Goal: Task Accomplishment & Management: Complete application form

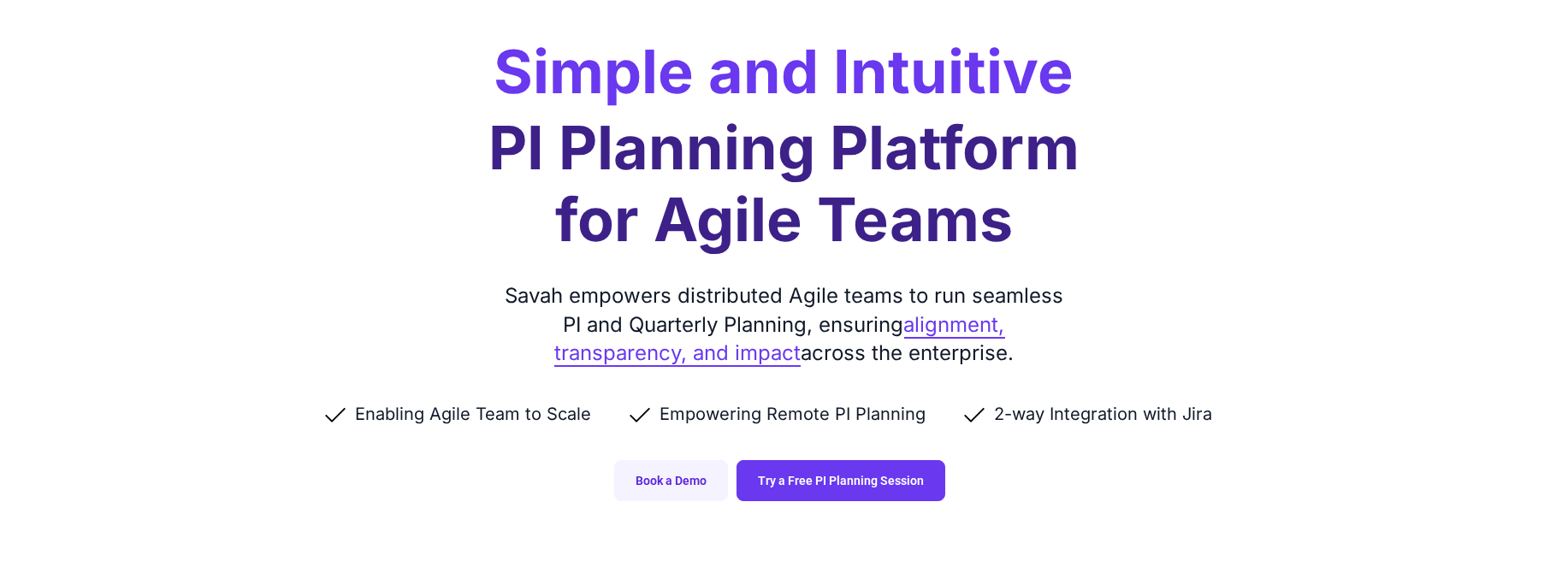
scroll to position [342, 0]
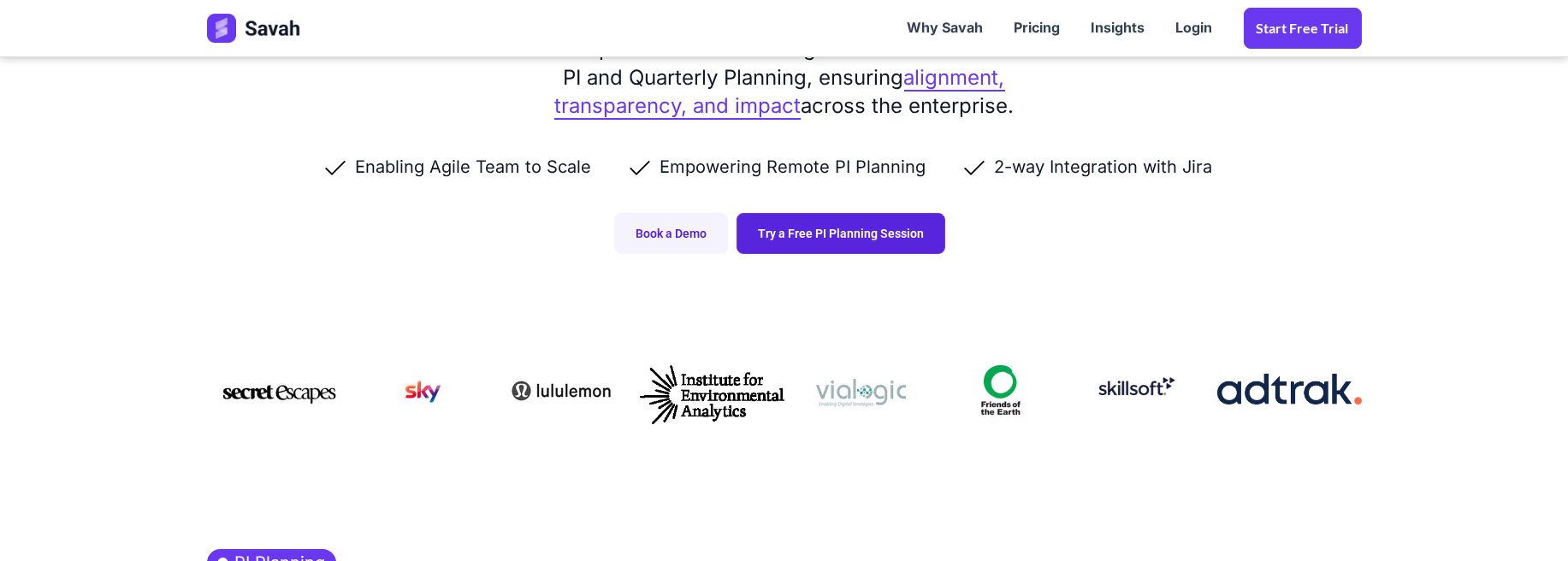
click at [849, 241] on link "Try a Free PI Planning Session" at bounding box center [840, 233] width 209 height 41
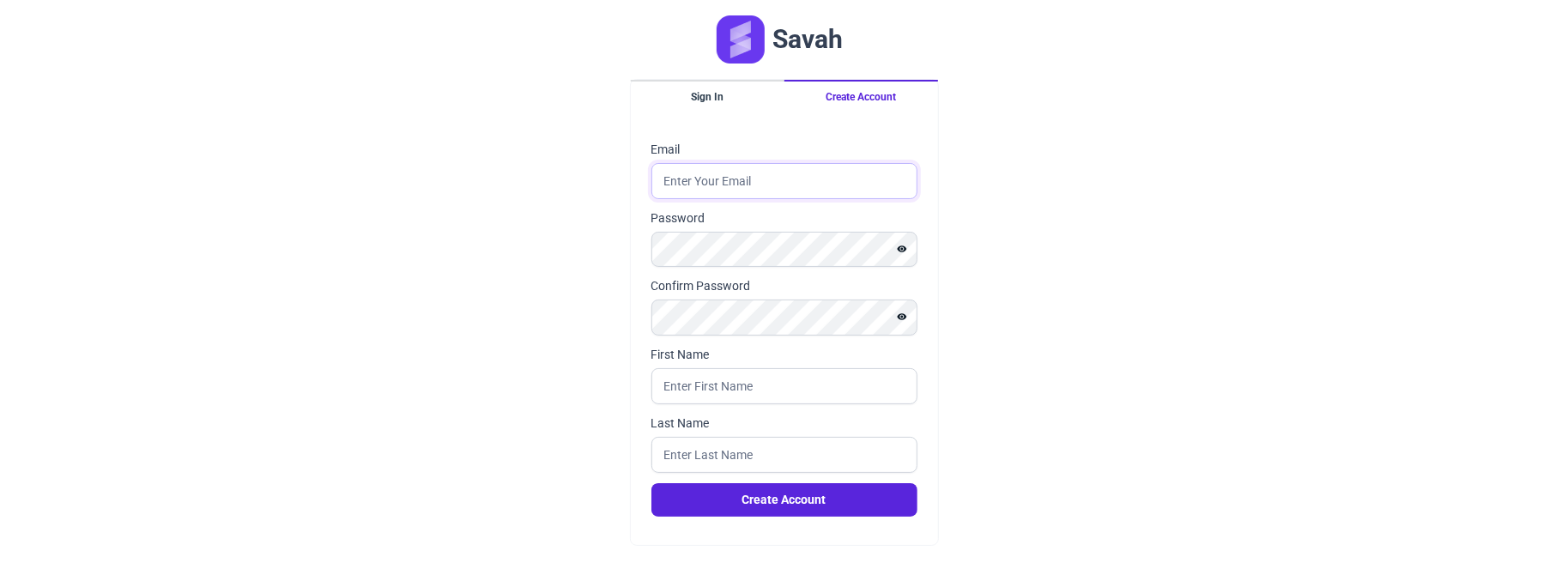
click at [680, 176] on input "Email" at bounding box center [784, 181] width 266 height 36
type input "entazbahar@gnu.ac.kr"
click at [903, 248] on icon "Show password" at bounding box center [902, 249] width 10 height 10
click at [697, 381] on input "First Name" at bounding box center [784, 386] width 266 height 36
type input "Entaz"
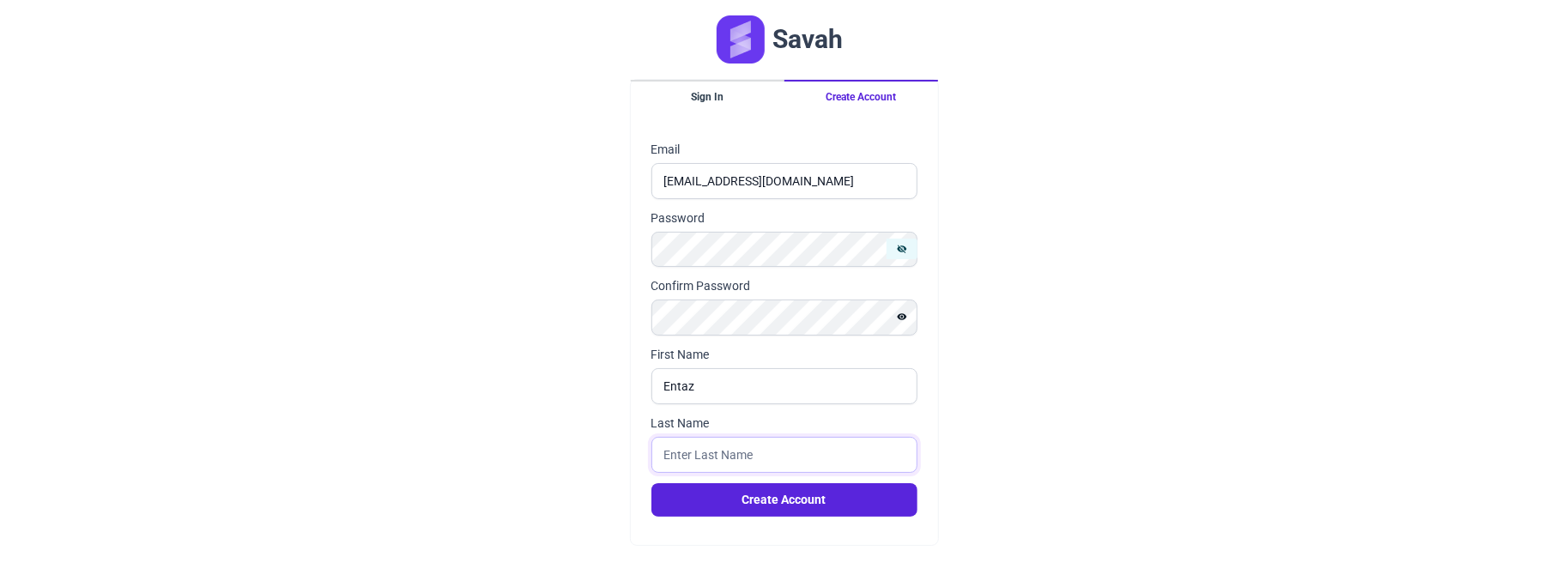
click at [686, 454] on input "Last Name" at bounding box center [784, 455] width 266 height 36
type input "Bahar"
click at [746, 504] on button "Create Account" at bounding box center [784, 500] width 266 height 34
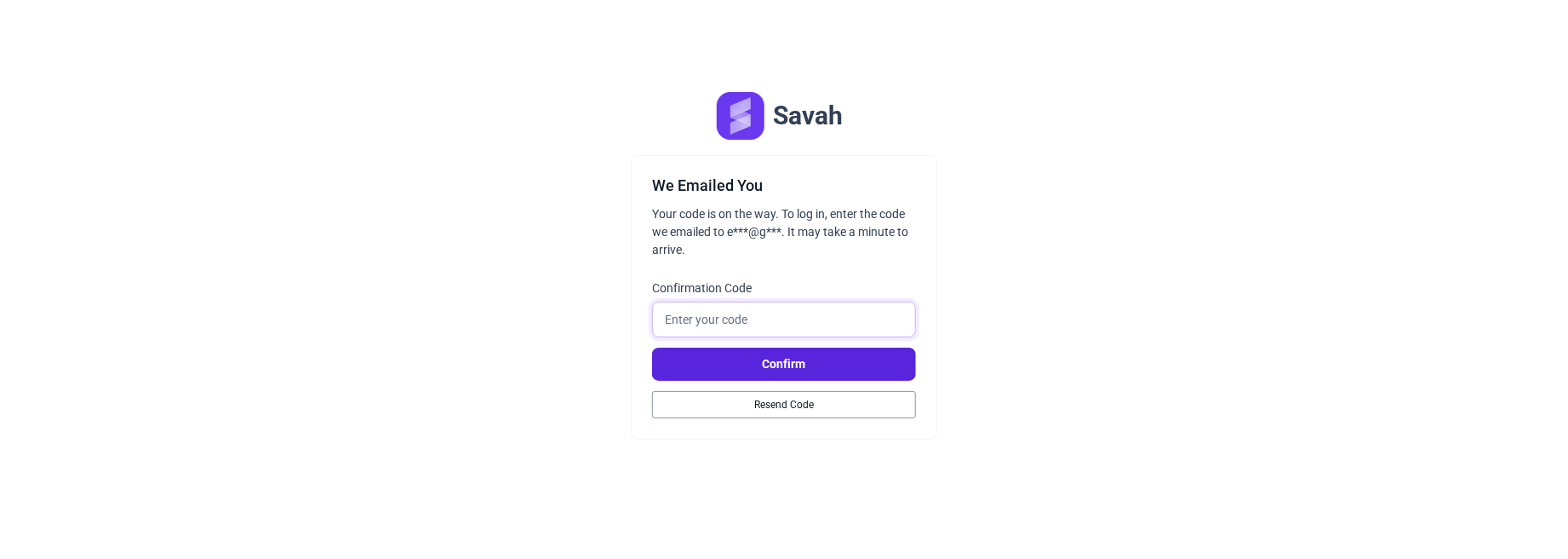
click at [709, 320] on input "Confirmation Code" at bounding box center [784, 319] width 263 height 36
paste input "390695"
type input "390695"
click at [713, 351] on button "Confirm" at bounding box center [784, 364] width 263 height 34
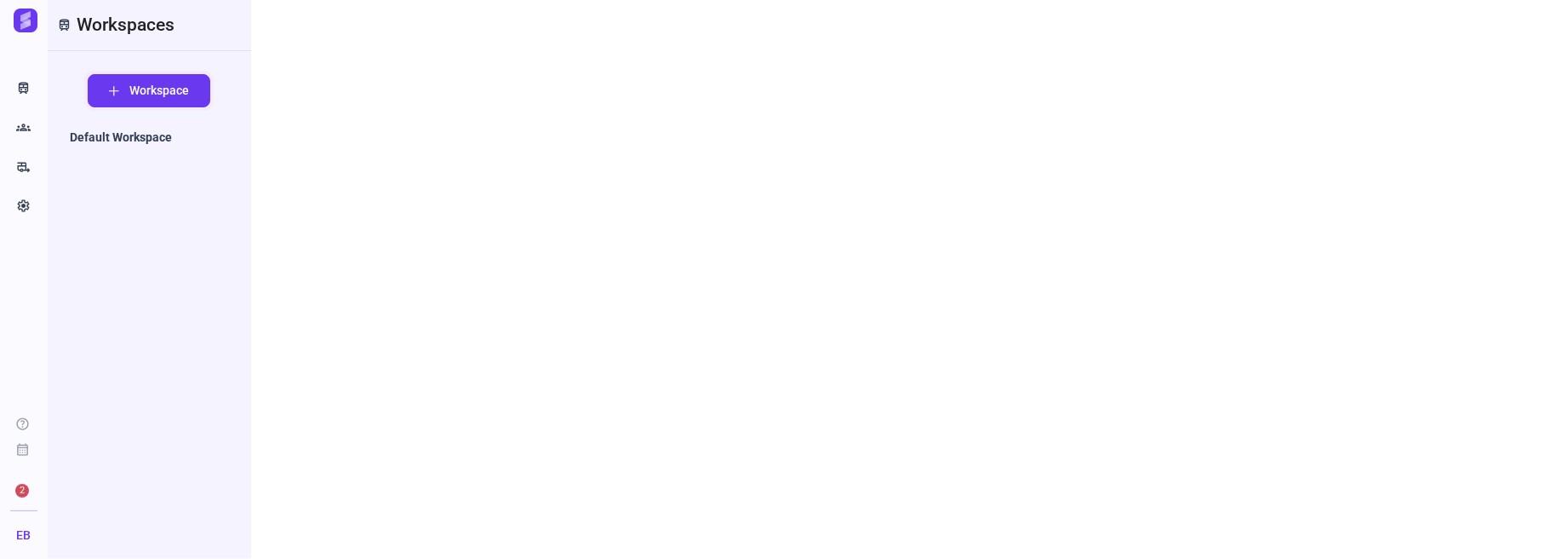
click at [112, 91] on span "Workspace" at bounding box center [113, 91] width 10 height 10
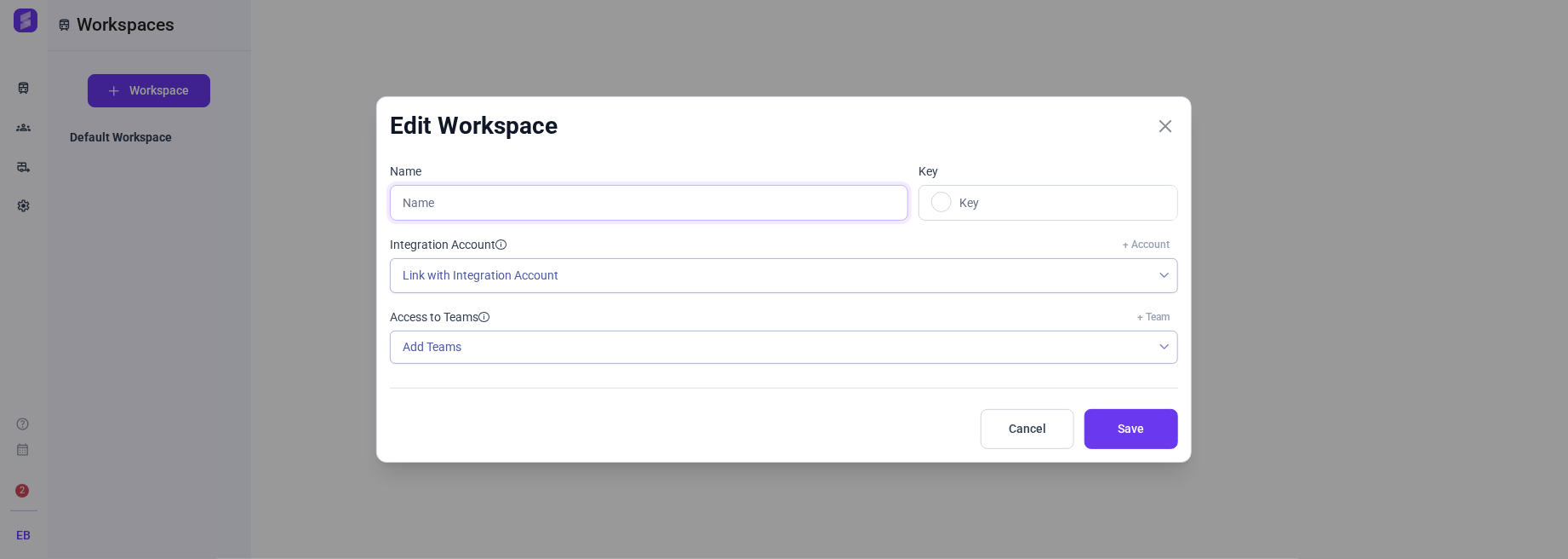
click at [431, 205] on input "text" at bounding box center [648, 202] width 518 height 36
type input "K"
type input "KIRC_GEO"
click at [1117, 422] on span "Save" at bounding box center [1132, 429] width 51 height 18
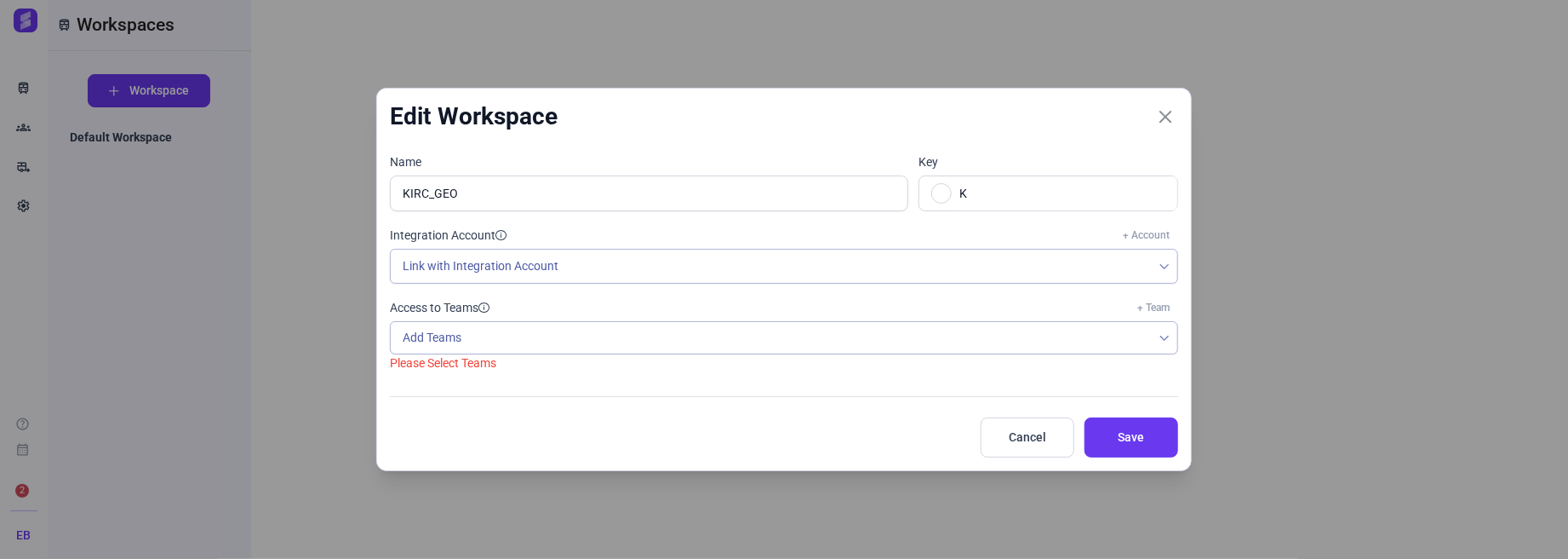
click at [430, 374] on div "Access to Teams + Team Add Teams Please Select Teams" at bounding box center [779, 344] width 798 height 89
click at [947, 194] on link at bounding box center [941, 194] width 21 height 21
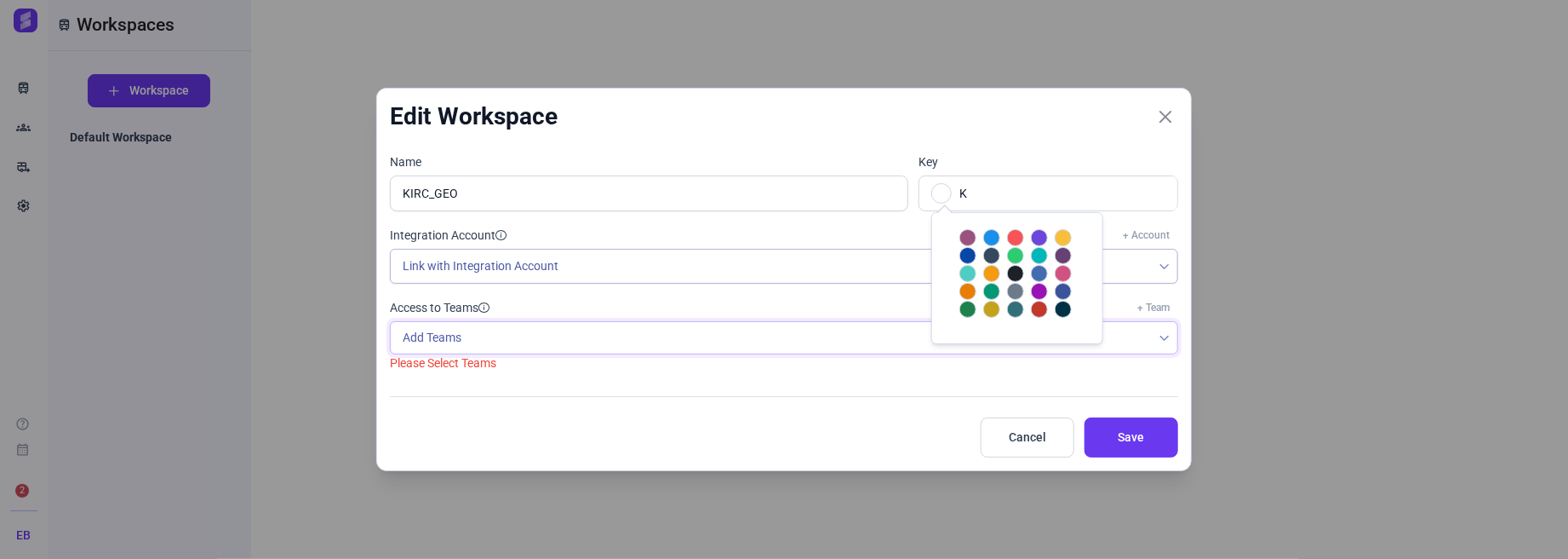
click at [434, 349] on div "Add Teams" at bounding box center [771, 338] width 761 height 32
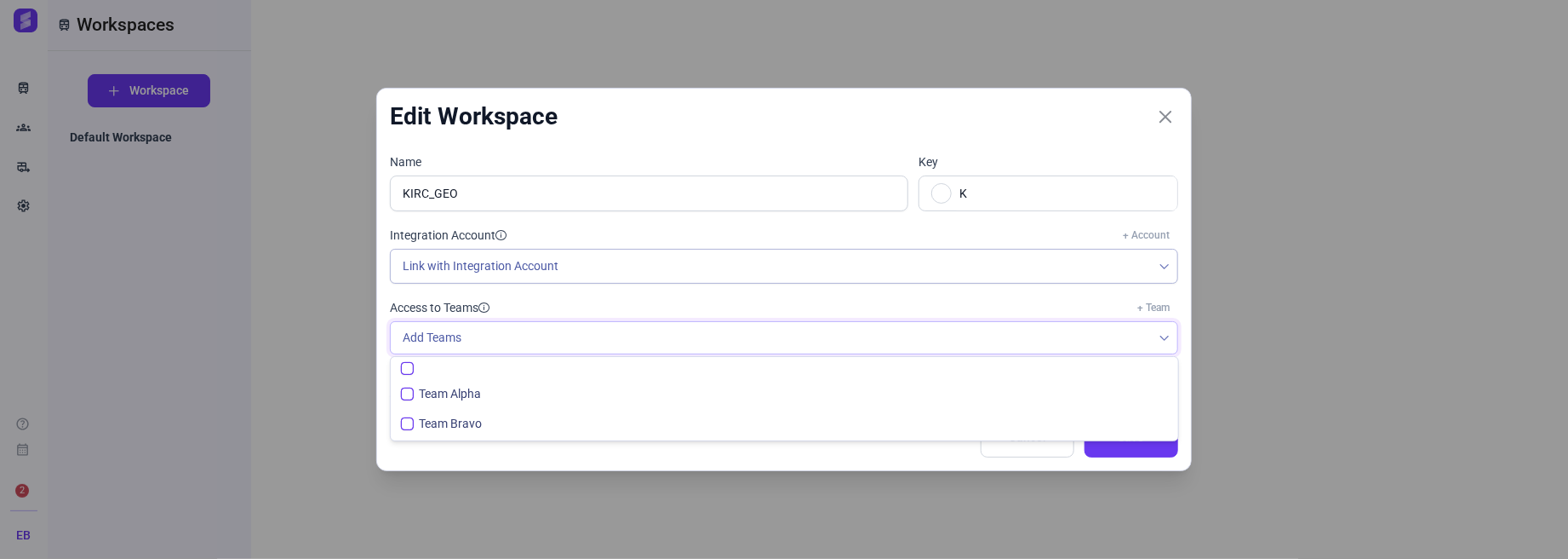
scroll to position [9, 68]
checkbox input "false"
click at [399, 366] on div at bounding box center [784, 367] width 787 height 21
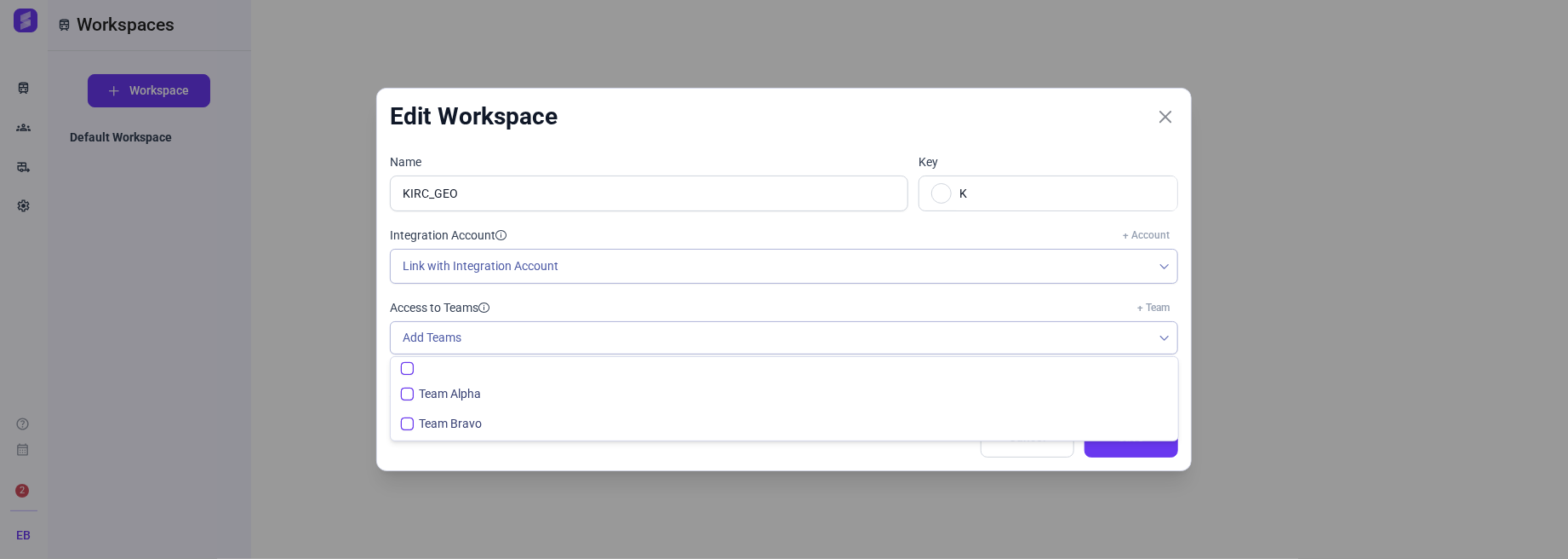
click at [404, 367] on input "All items unselected" at bounding box center [407, 368] width 13 height 13
checkbox input "true"
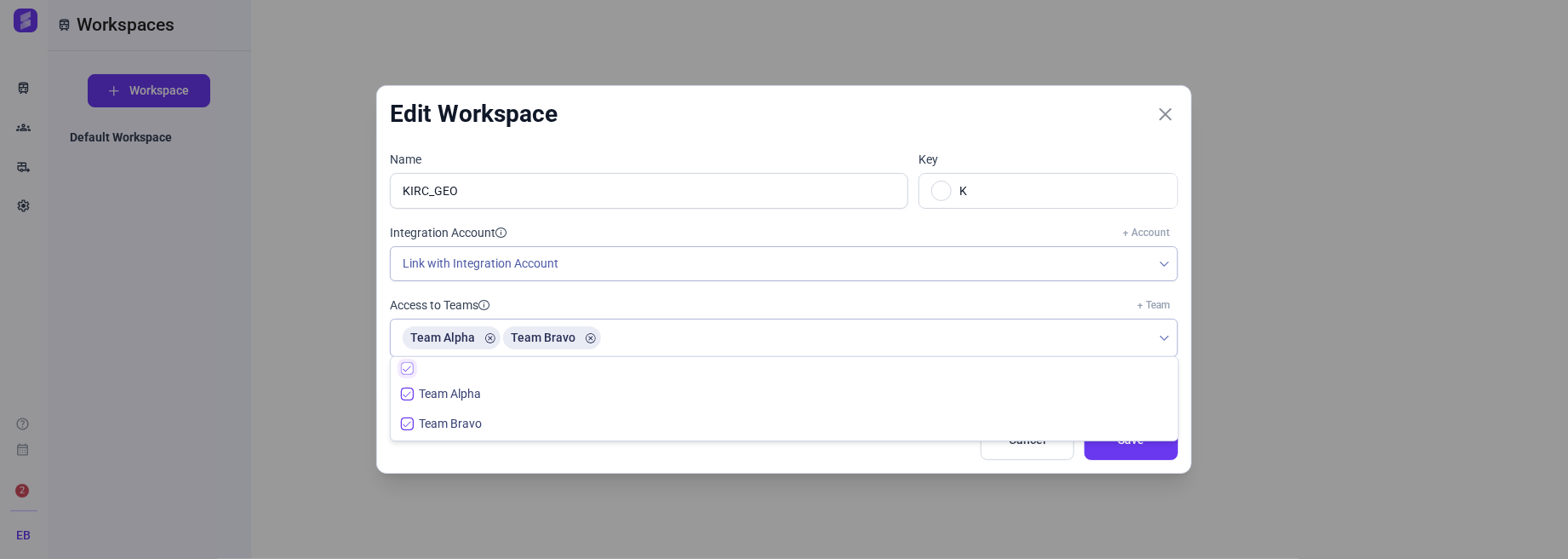
checkbox input "true"
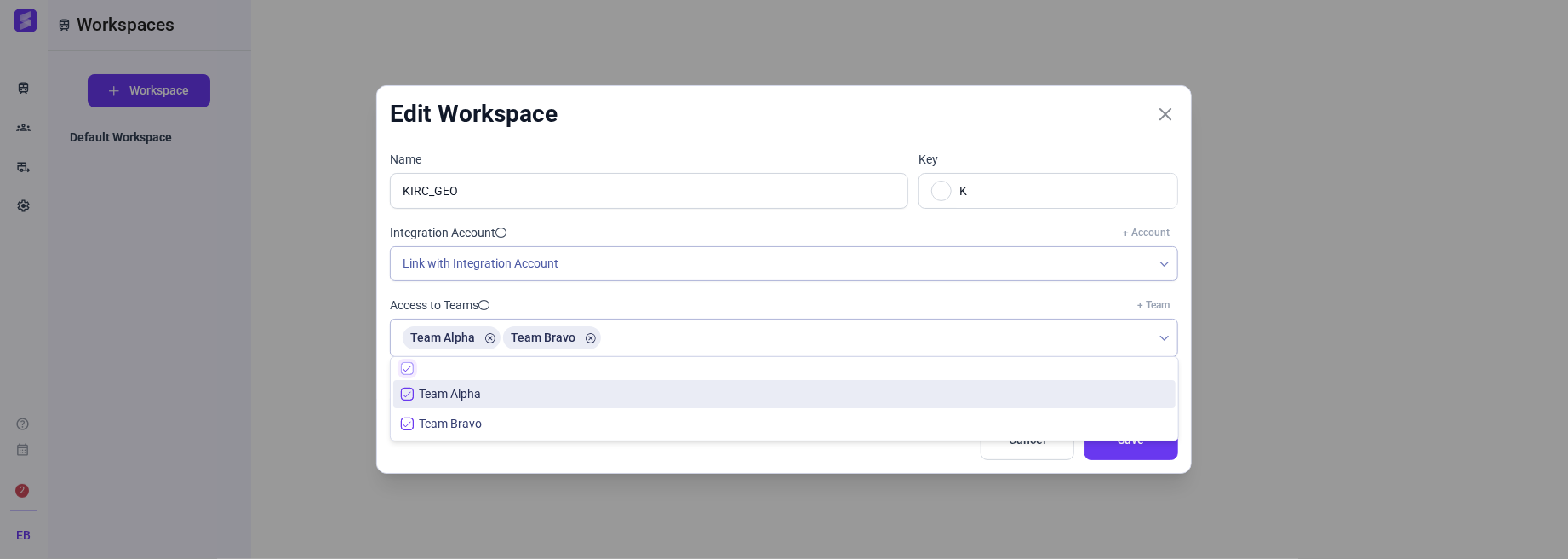
checkbox input "true"
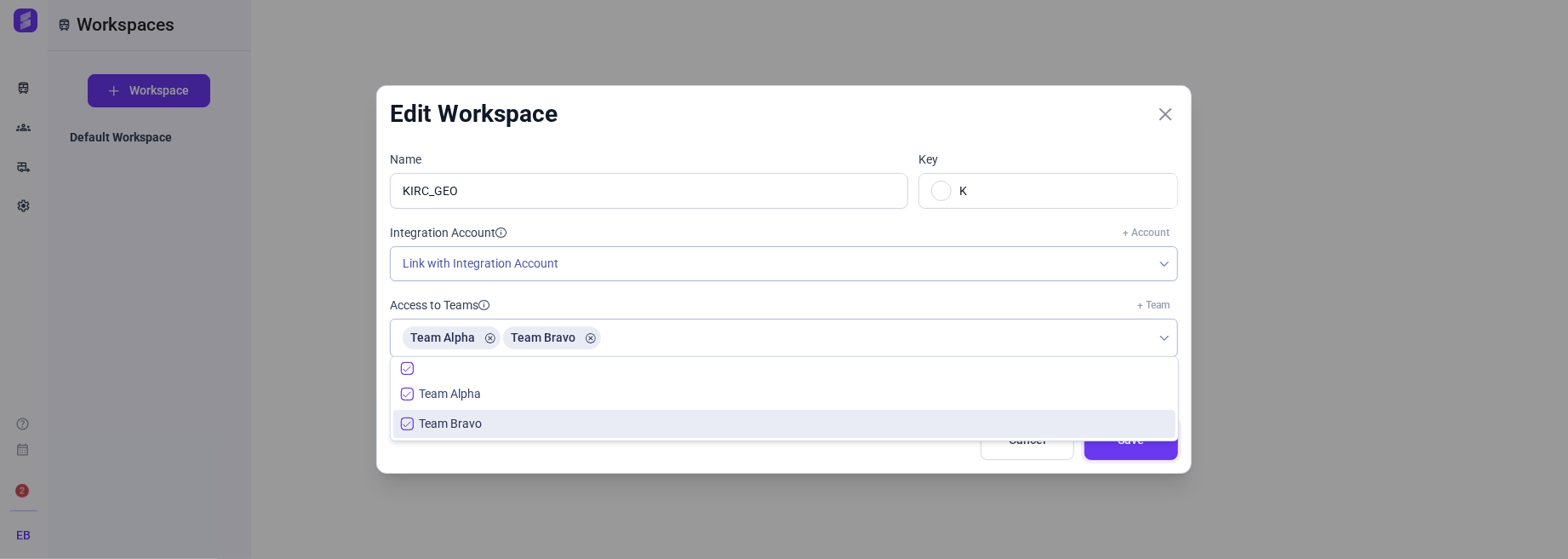
click at [1119, 450] on button "Save" at bounding box center [1131, 439] width 94 height 40
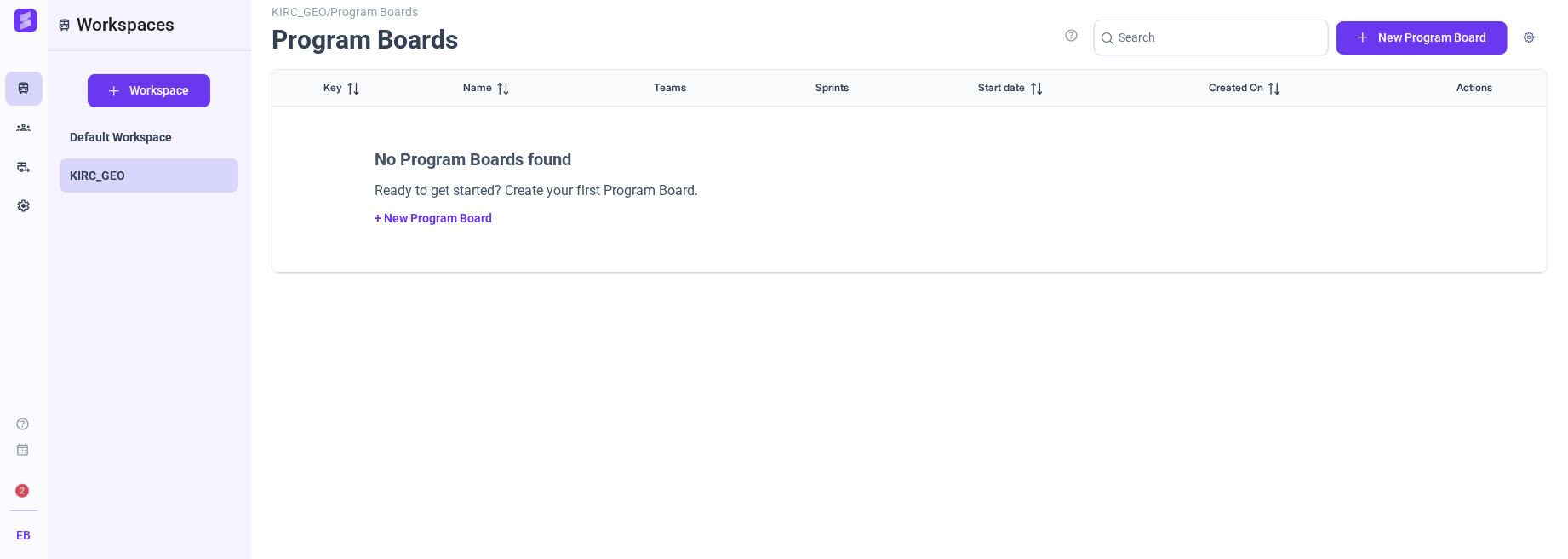
click at [512, 320] on div "KIRC_GEO / Program Boards Program Boards help New Program Board Key Name Teams …" at bounding box center [909, 274] width 1276 height 528
click at [15, 495] on span "2" at bounding box center [23, 491] width 28 height 28
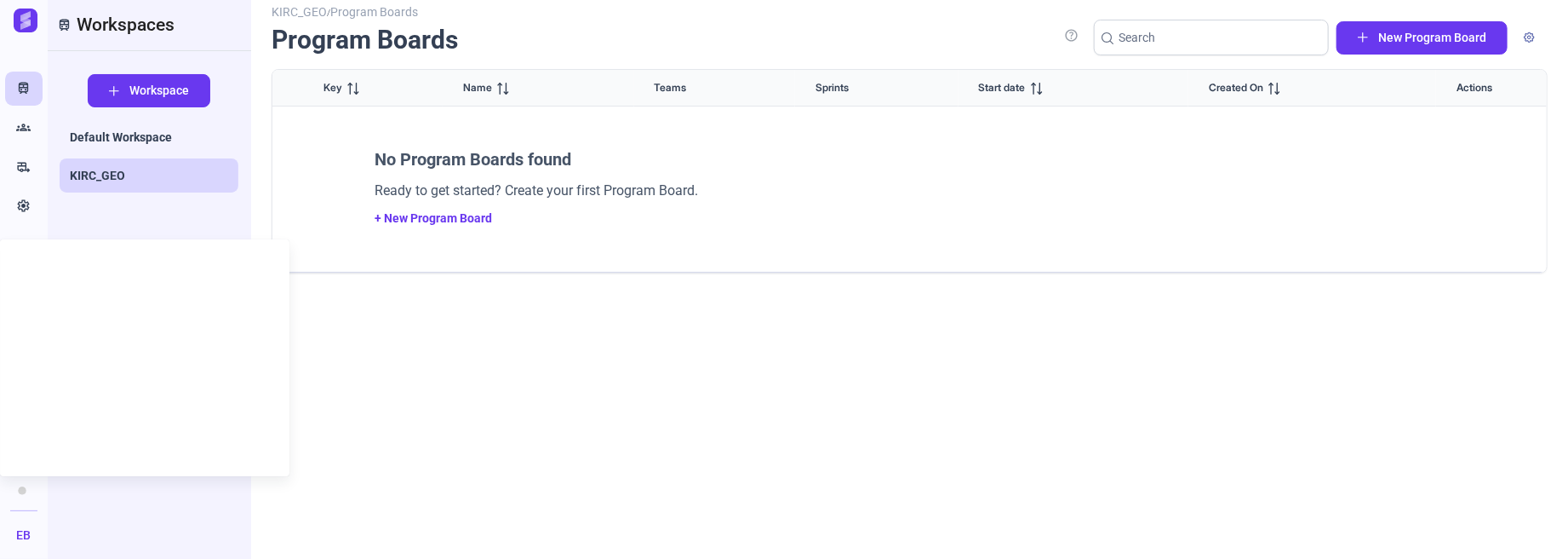
click at [484, 326] on div "KIRC_GEO / Program Boards Program Boards help New Program Board Key Name Teams …" at bounding box center [909, 274] width 1276 height 528
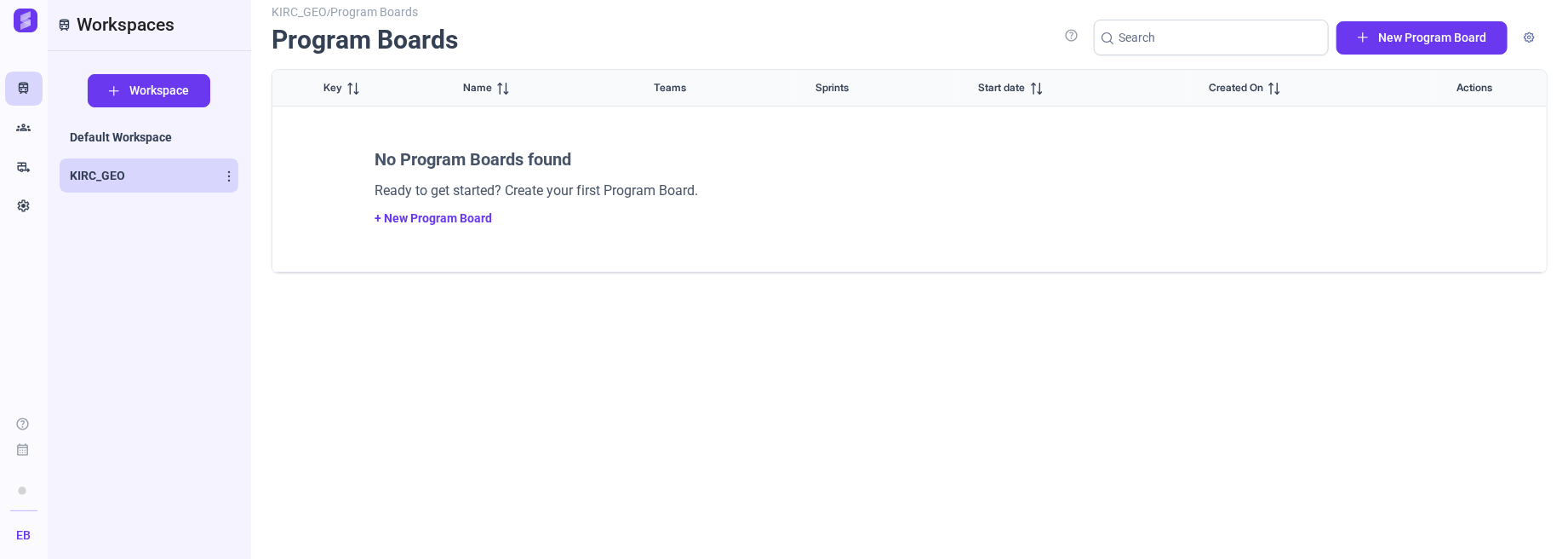
click at [99, 172] on span "KIRC_GEO" at bounding box center [98, 175] width 55 height 17
click at [227, 177] on icon at bounding box center [229, 176] width 10 height 10
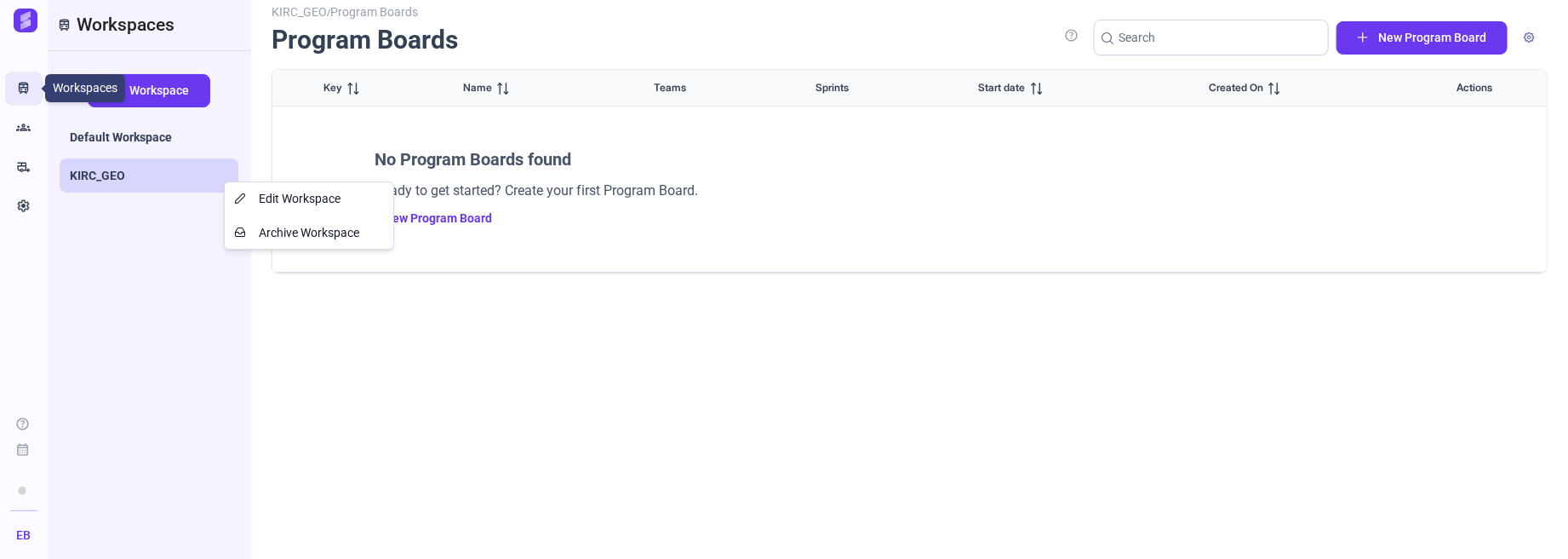
click at [30, 83] on icon "Train" at bounding box center [24, 88] width 15 height 17
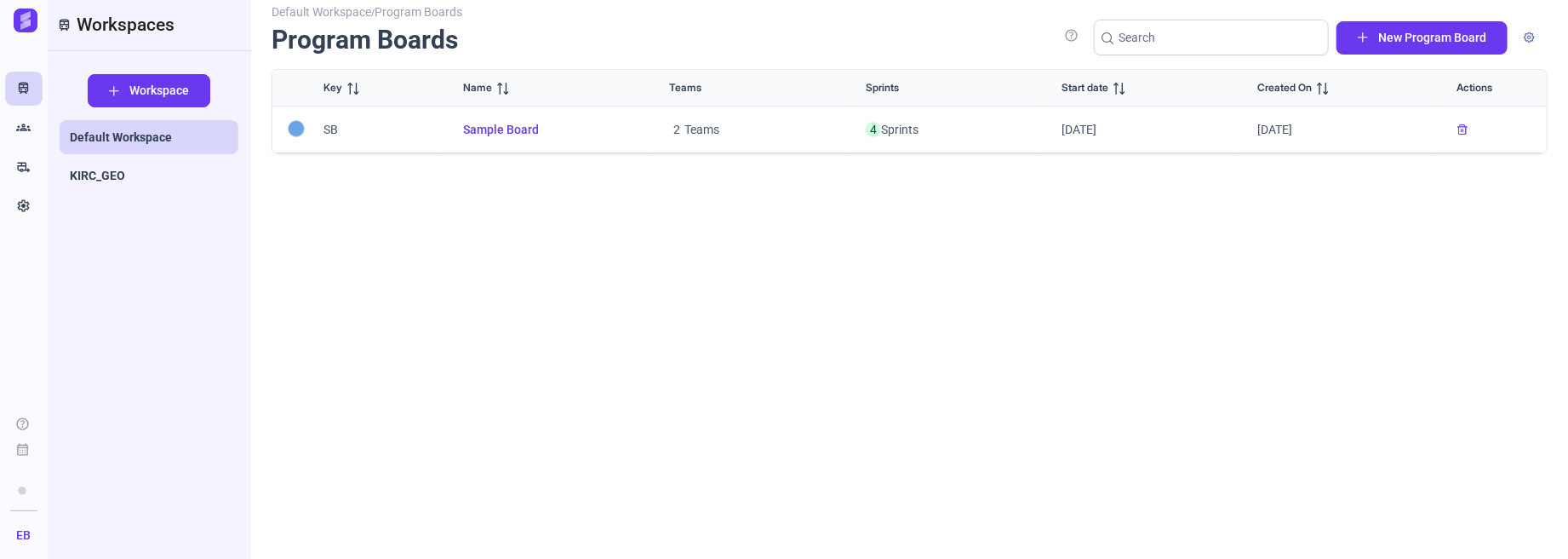
click at [501, 131] on span "Sample Board" at bounding box center [546, 130] width 166 height 18
